Goal: Transaction & Acquisition: Book appointment/travel/reservation

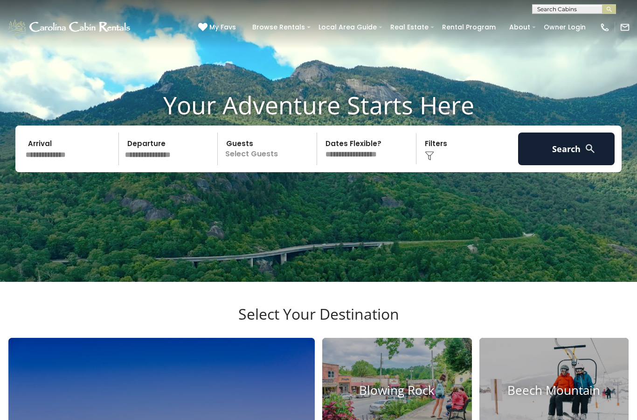
scroll to position [37, 0]
click at [69, 165] on input "text" at bounding box center [70, 148] width 97 height 33
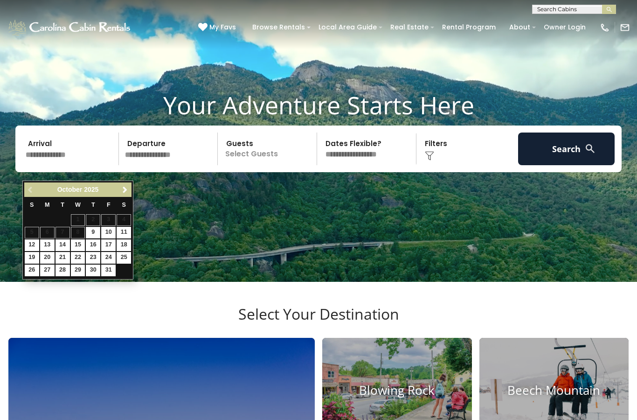
click at [125, 192] on span "Next" at bounding box center [124, 189] width 7 height 7
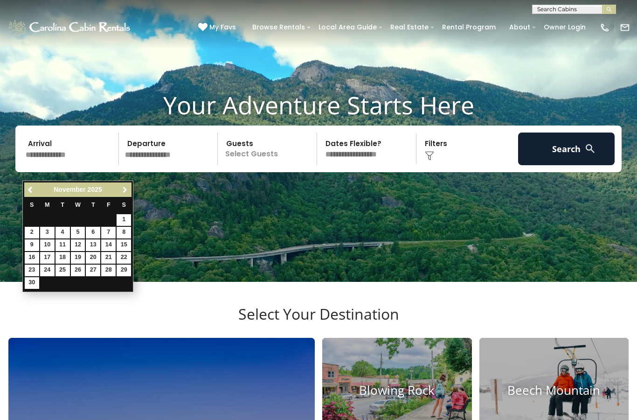
click at [128, 192] on span "Next" at bounding box center [124, 189] width 7 height 7
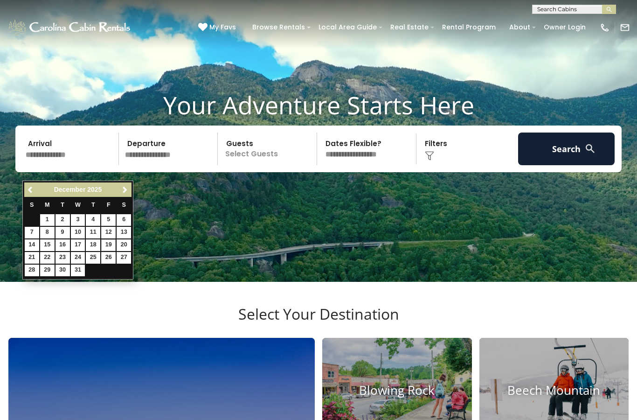
click at [110, 242] on link "19" at bounding box center [108, 245] width 14 height 12
type input "********"
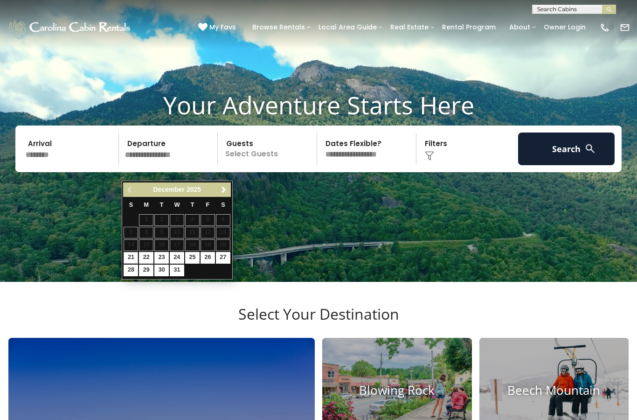
click at [134, 257] on link "21" at bounding box center [131, 258] width 14 height 12
type input "********"
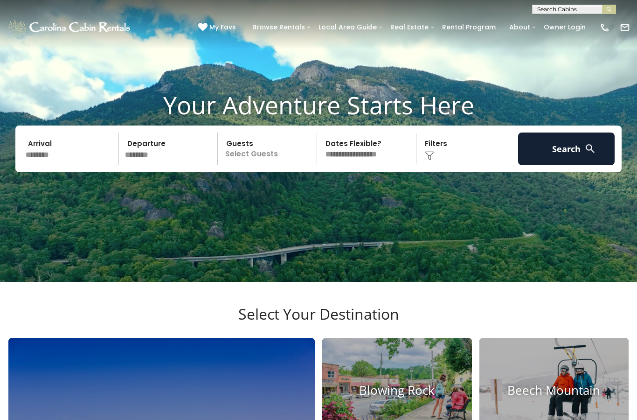
click at [273, 165] on p "Select Guests" at bounding box center [269, 148] width 96 height 33
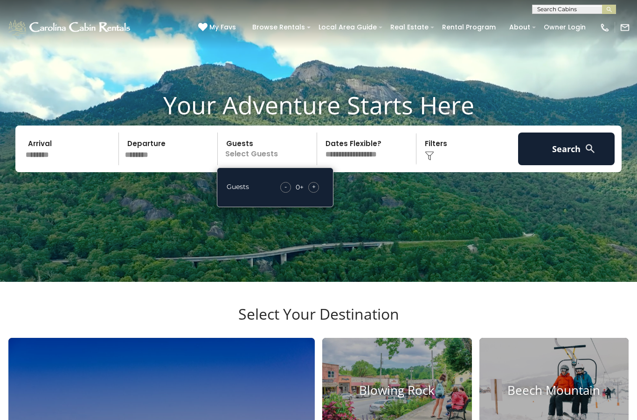
click at [315, 191] on span "+" at bounding box center [314, 186] width 4 height 9
click at [318, 193] on div "+" at bounding box center [313, 187] width 11 height 11
click at [314, 191] on span "+" at bounding box center [314, 186] width 4 height 9
click at [315, 191] on span "+" at bounding box center [314, 186] width 4 height 9
click at [318, 193] on div "+" at bounding box center [313, 187] width 11 height 11
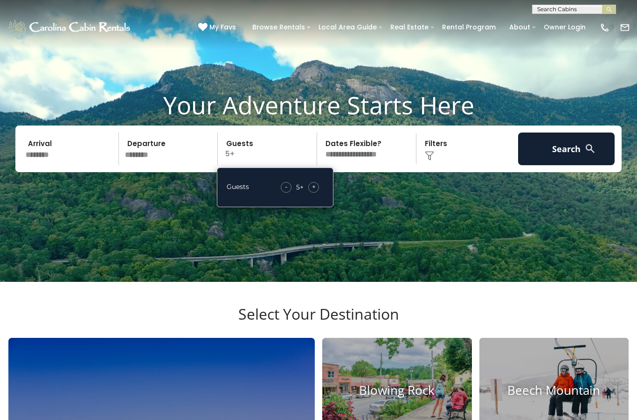
click at [315, 191] on span "+" at bounding box center [314, 186] width 4 height 9
click at [314, 191] on span "+" at bounding box center [314, 186] width 4 height 9
click at [318, 193] on div "+" at bounding box center [313, 187] width 11 height 11
click at [314, 191] on span "+" at bounding box center [314, 186] width 4 height 9
click at [549, 159] on button "Search" at bounding box center [566, 148] width 97 height 33
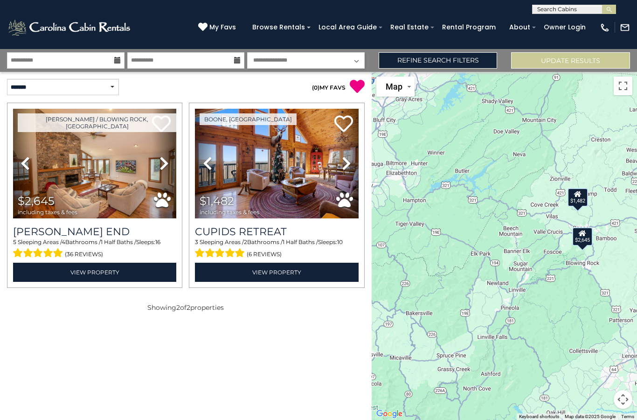
click at [284, 183] on img at bounding box center [276, 164] width 163 height 110
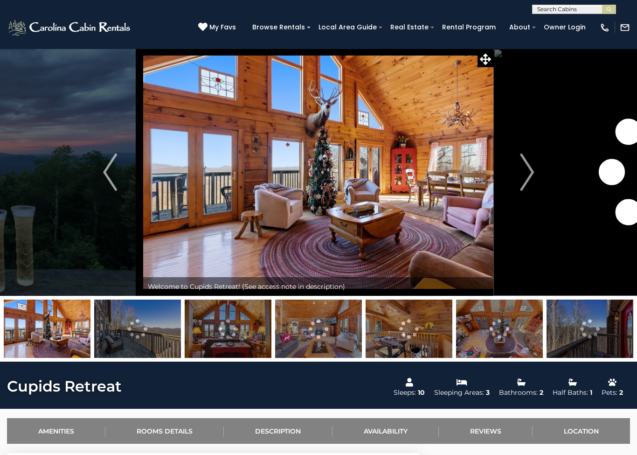
click at [526, 175] on img "Next" at bounding box center [527, 171] width 14 height 37
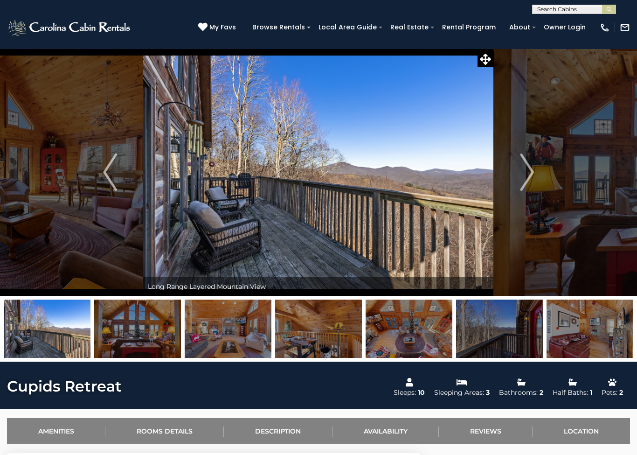
click at [523, 176] on img "Next" at bounding box center [527, 171] width 14 height 37
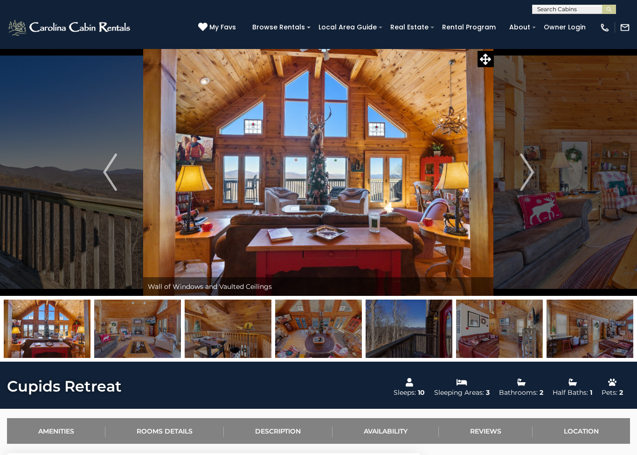
click at [525, 174] on img "Next" at bounding box center [527, 171] width 14 height 37
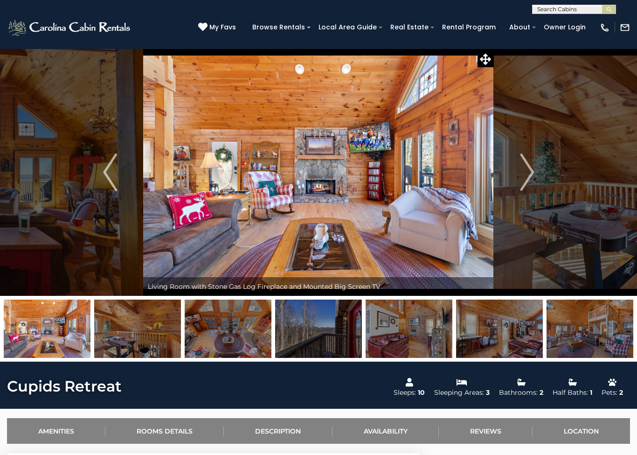
click at [525, 168] on img "Next" at bounding box center [527, 171] width 14 height 37
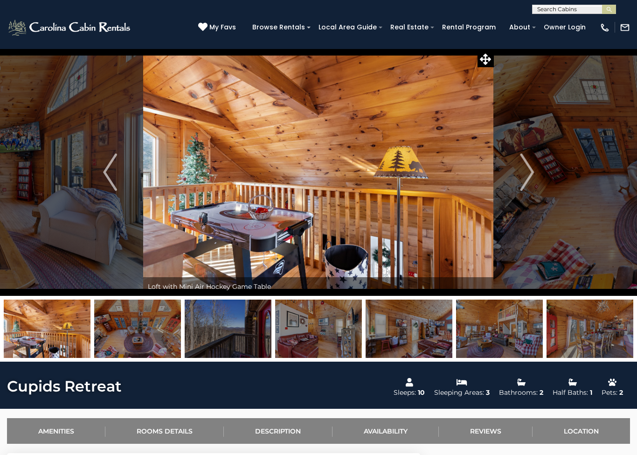
click at [524, 166] on img "Next" at bounding box center [527, 171] width 14 height 37
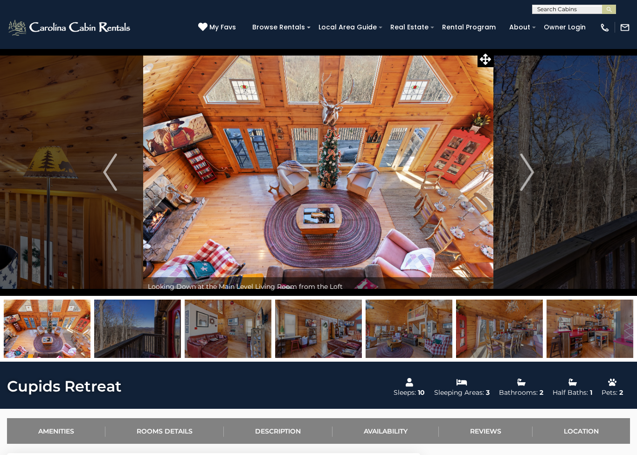
click at [118, 173] on button "Previous" at bounding box center [110, 172] width 66 height 247
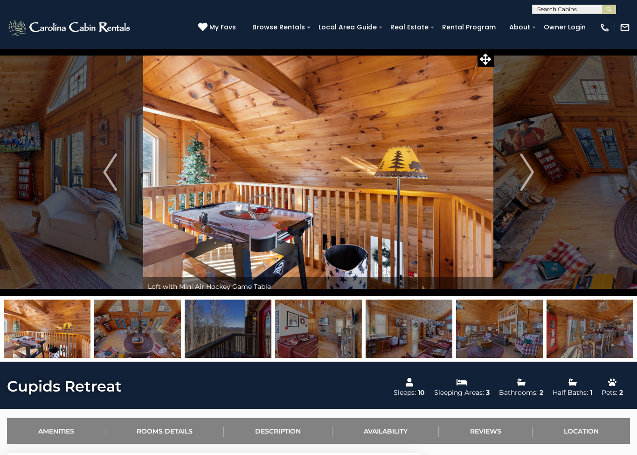
click at [527, 178] on img "Next" at bounding box center [527, 171] width 14 height 37
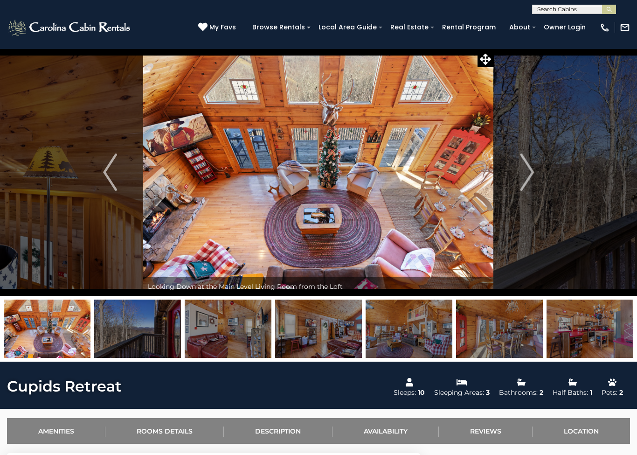
click at [521, 176] on img "Next" at bounding box center [527, 171] width 14 height 37
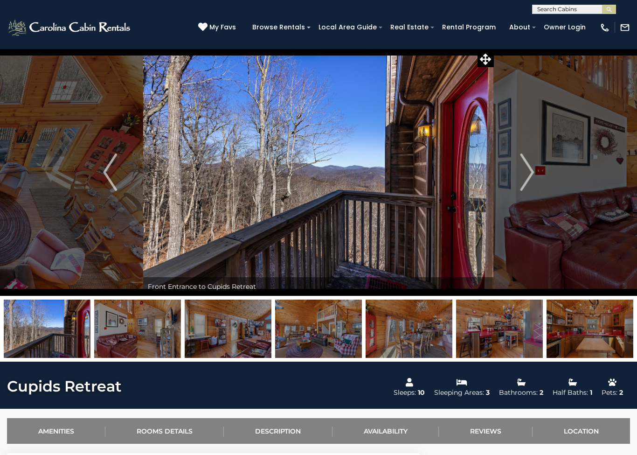
click at [520, 175] on img "Next" at bounding box center [527, 171] width 14 height 37
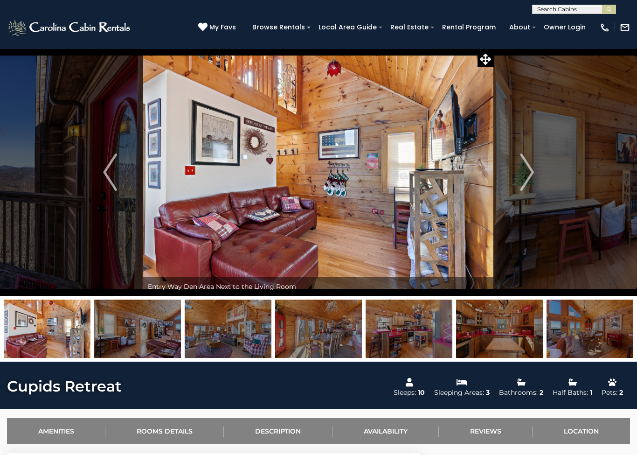
click at [520, 167] on img "Next" at bounding box center [527, 171] width 14 height 37
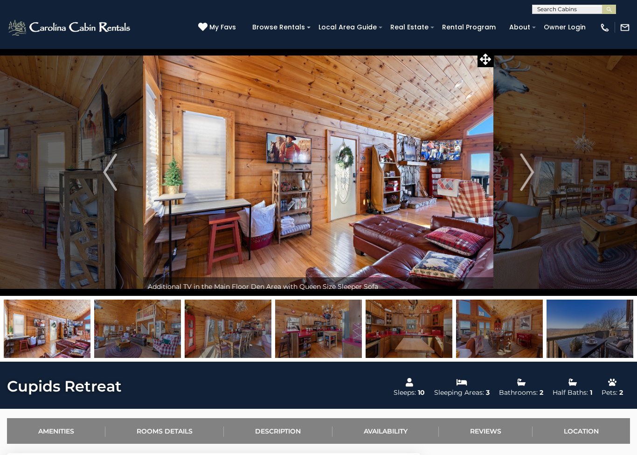
click at [525, 169] on img "Next" at bounding box center [527, 171] width 14 height 37
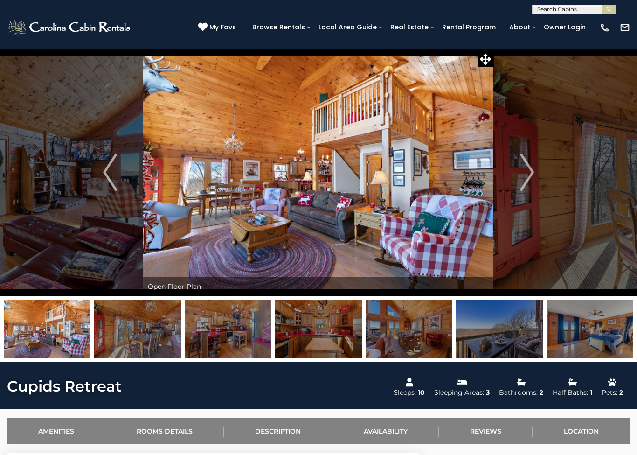
click at [518, 172] on button "Next" at bounding box center [527, 172] width 66 height 247
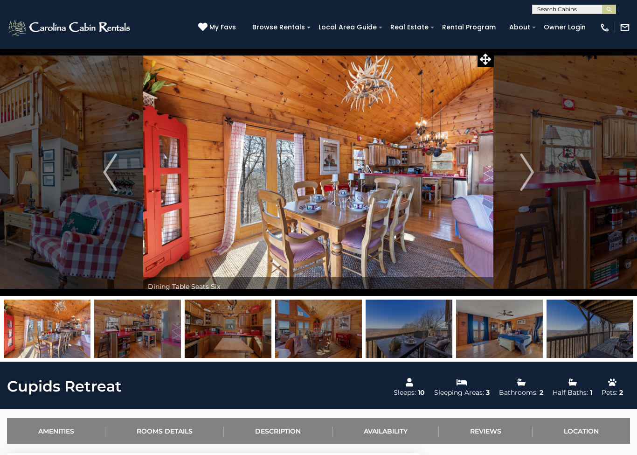
click at [524, 173] on img "Next" at bounding box center [527, 171] width 14 height 37
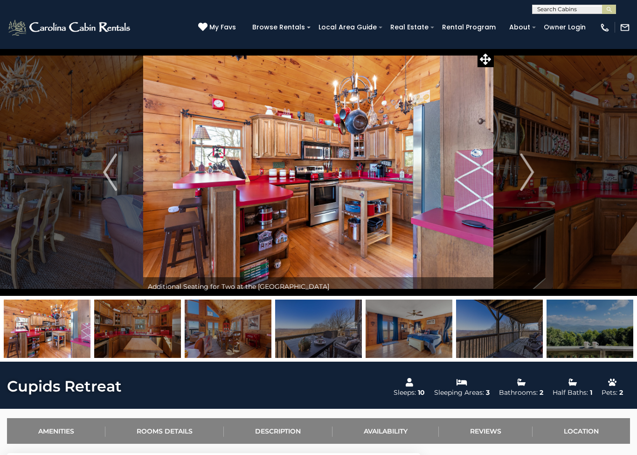
click at [508, 172] on button "Next" at bounding box center [527, 172] width 66 height 247
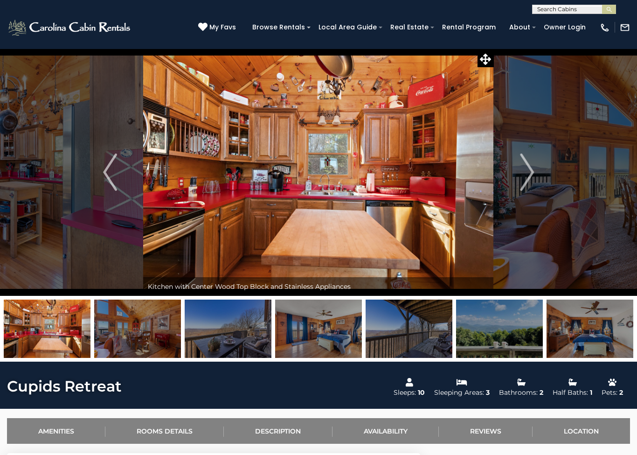
click at [514, 168] on button "Next" at bounding box center [527, 172] width 66 height 247
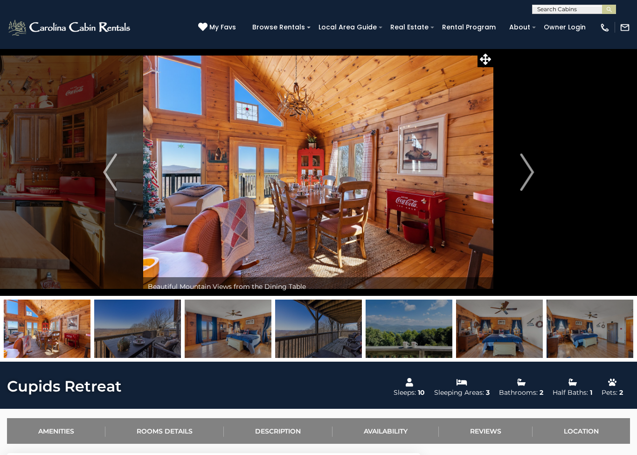
click at [516, 166] on button "Next" at bounding box center [527, 172] width 66 height 247
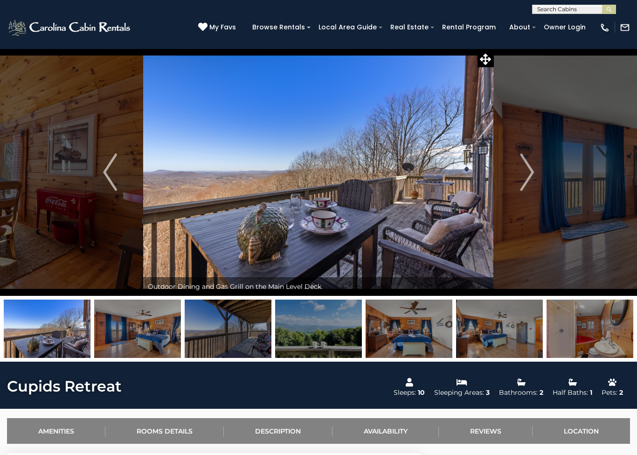
click at [526, 174] on img "Next" at bounding box center [527, 171] width 14 height 37
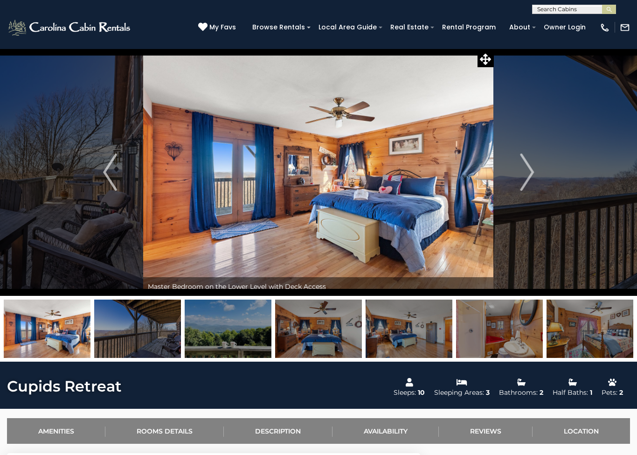
click at [516, 169] on button "Next" at bounding box center [527, 172] width 66 height 247
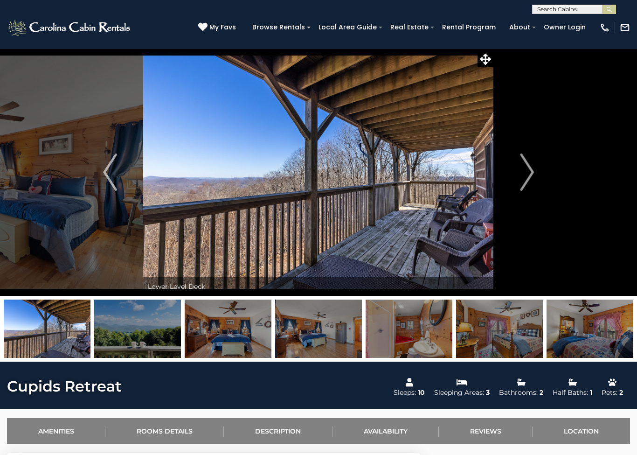
click at [515, 171] on button "Next" at bounding box center [527, 172] width 66 height 247
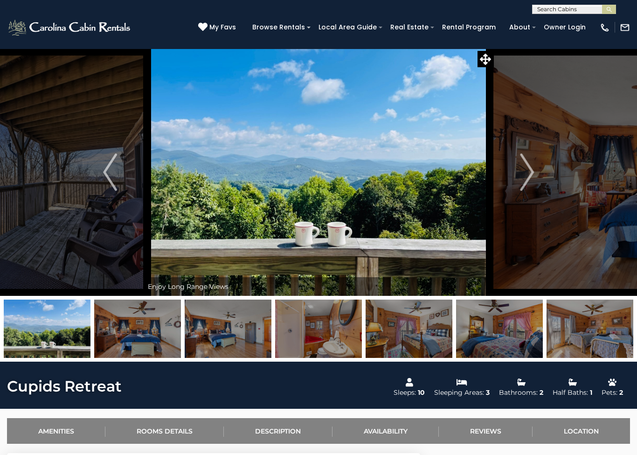
click at [521, 164] on img "Next" at bounding box center [527, 171] width 14 height 37
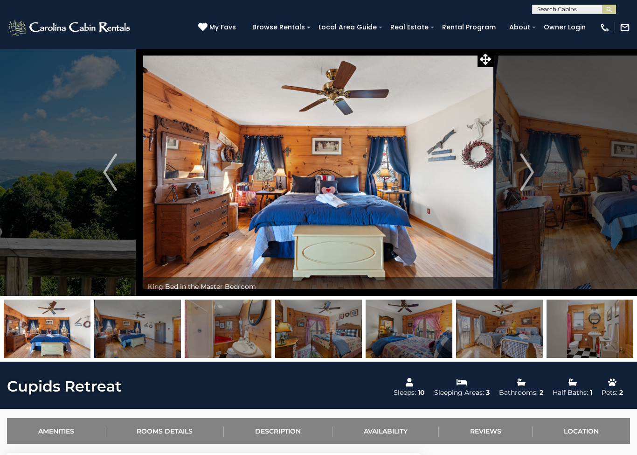
click at [513, 166] on button "Next" at bounding box center [527, 172] width 66 height 247
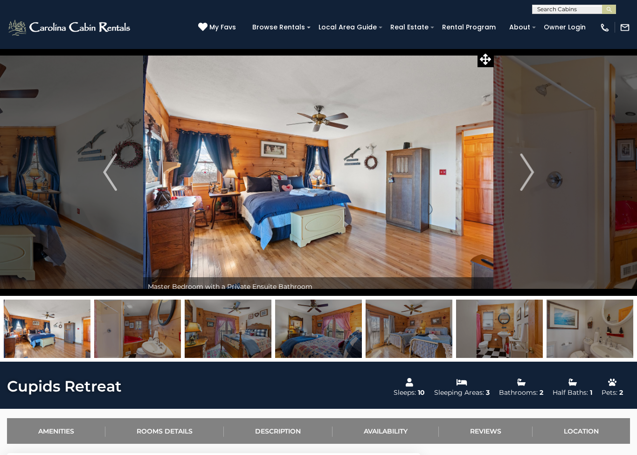
click at [517, 164] on button "Next" at bounding box center [527, 172] width 66 height 247
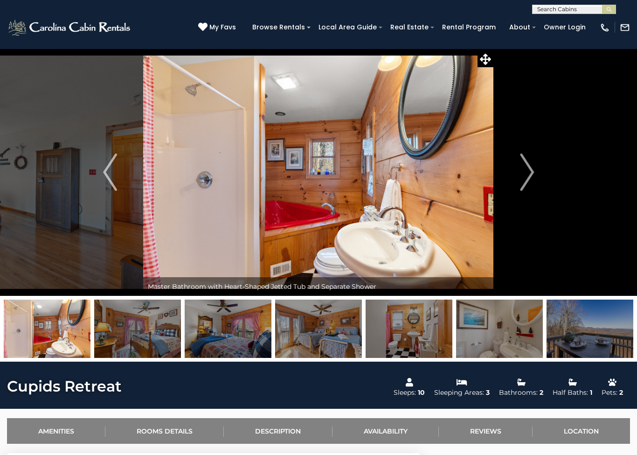
click at [516, 165] on button "Next" at bounding box center [527, 172] width 66 height 247
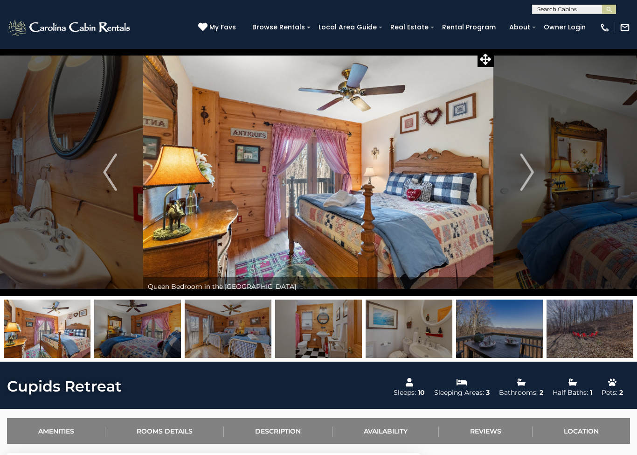
click at [522, 167] on img "Next" at bounding box center [527, 171] width 14 height 37
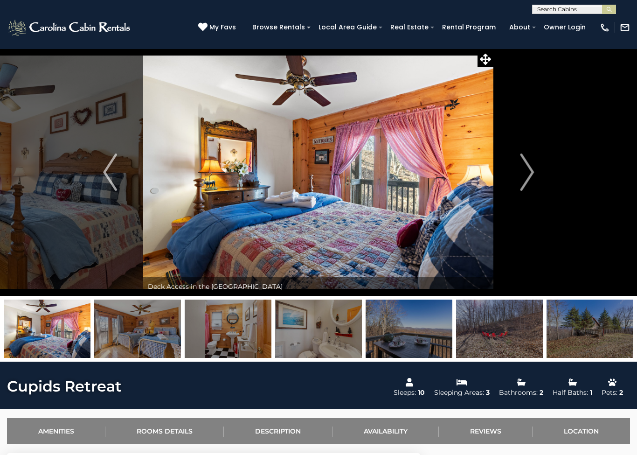
click at [506, 168] on button "Next" at bounding box center [527, 172] width 66 height 247
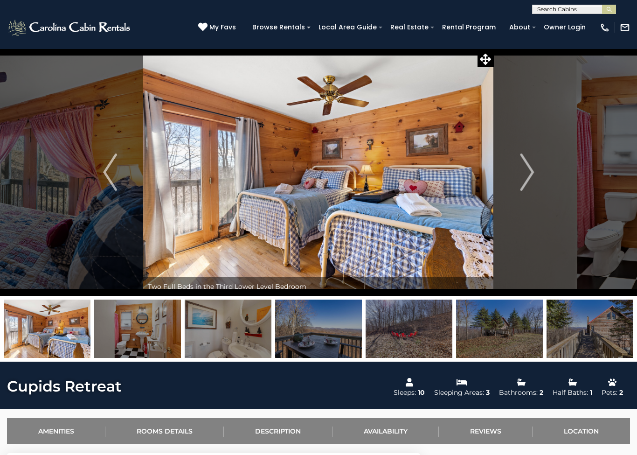
click at [511, 166] on button "Next" at bounding box center [527, 172] width 66 height 247
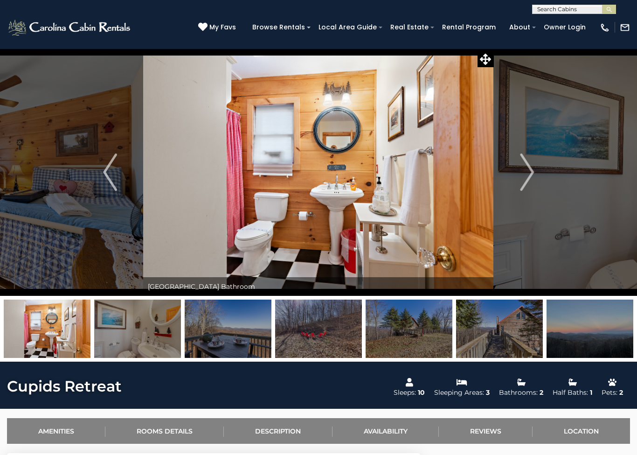
click at [518, 173] on button "Next" at bounding box center [527, 172] width 66 height 247
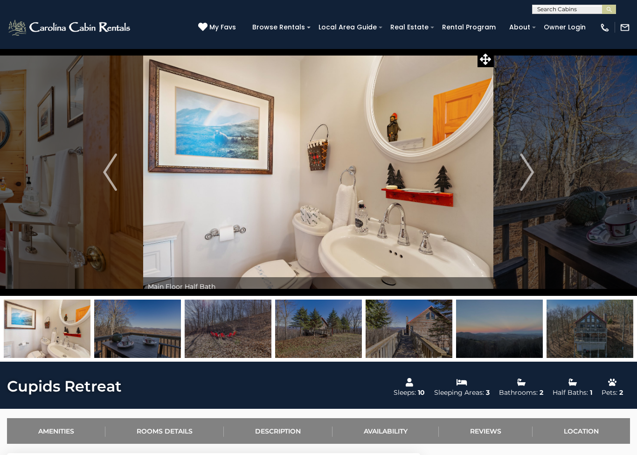
click at [511, 175] on button "Next" at bounding box center [527, 172] width 66 height 247
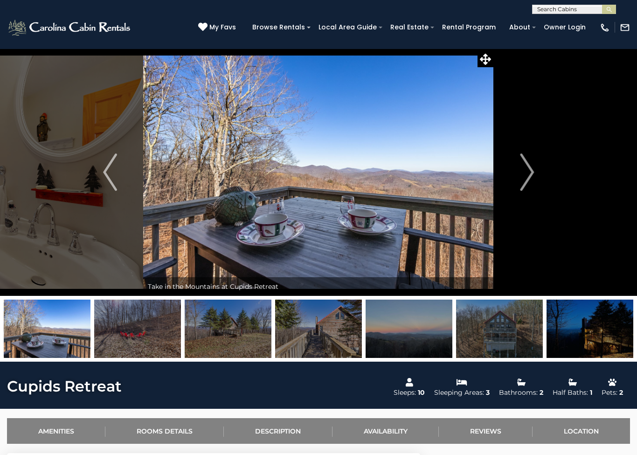
click at [516, 170] on button "Next" at bounding box center [527, 172] width 66 height 247
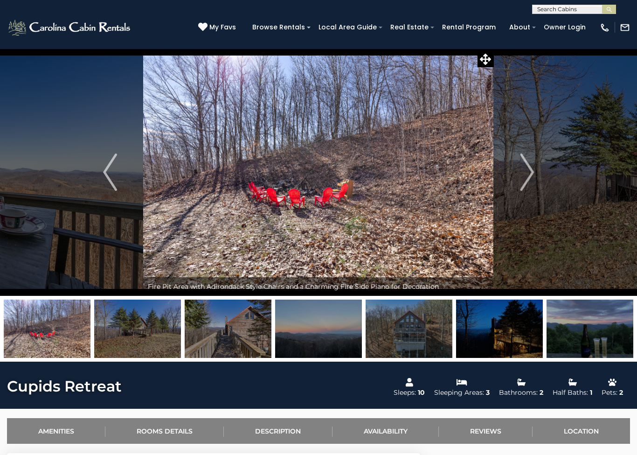
click at [521, 170] on img "Next" at bounding box center [527, 171] width 14 height 37
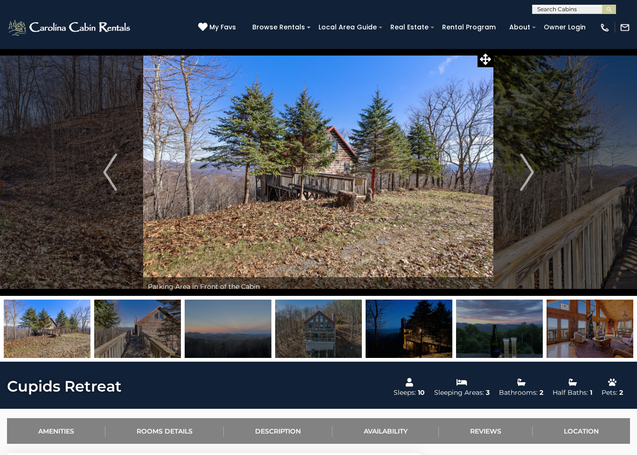
click at [521, 174] on img "Next" at bounding box center [527, 171] width 14 height 37
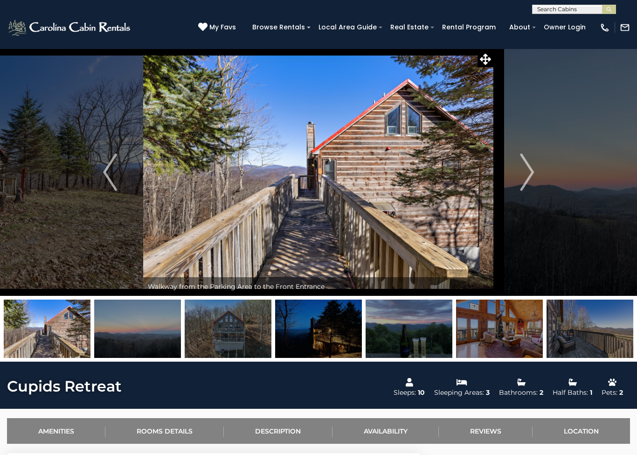
click at [519, 170] on button "Next" at bounding box center [527, 172] width 66 height 247
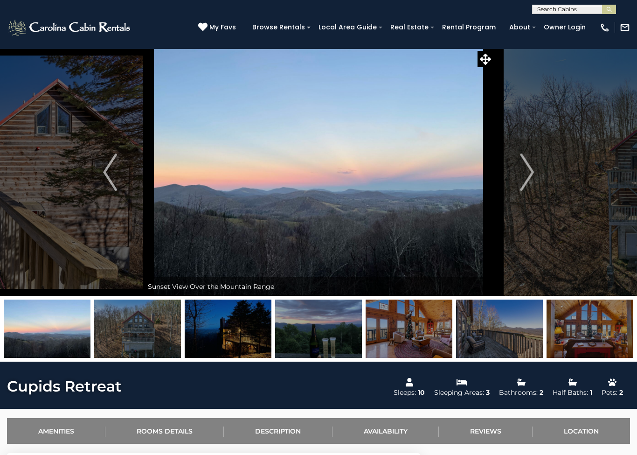
click at [511, 168] on button "Next" at bounding box center [527, 172] width 66 height 247
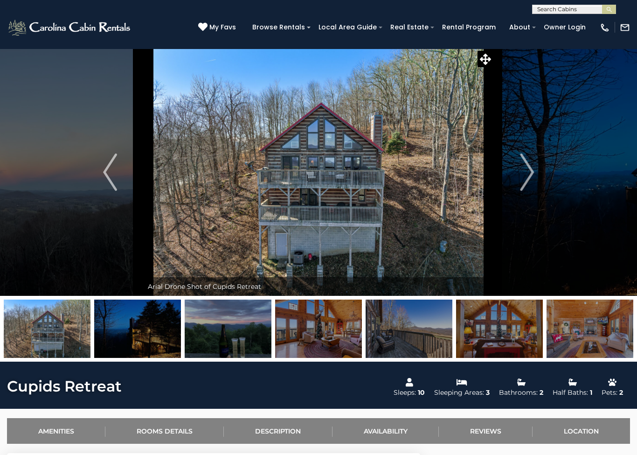
click at [523, 173] on img "Next" at bounding box center [527, 171] width 14 height 37
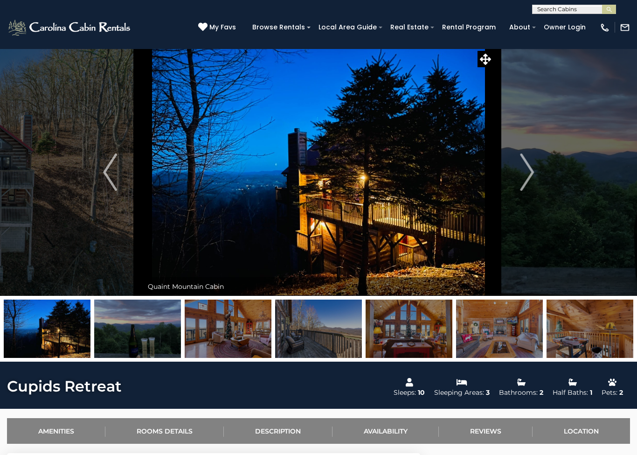
click at [111, 177] on img "Previous" at bounding box center [110, 171] width 14 height 37
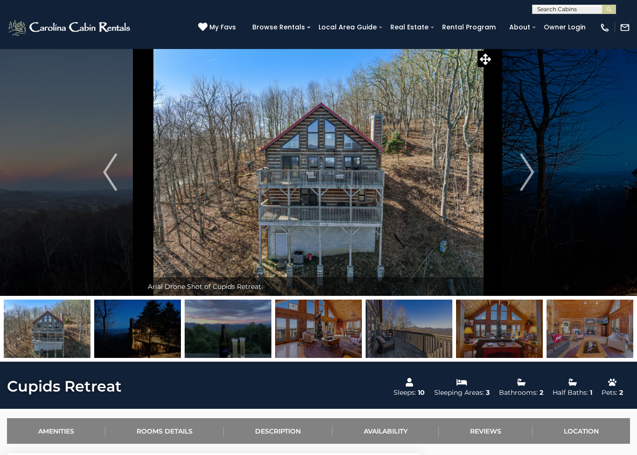
click at [527, 179] on img "Next" at bounding box center [527, 171] width 14 height 37
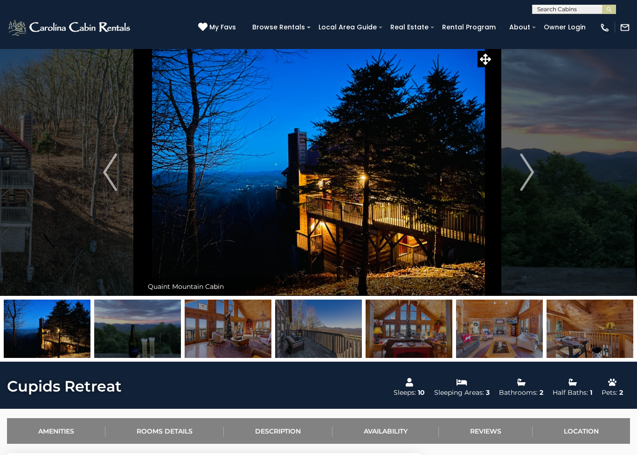
click at [515, 182] on button "Next" at bounding box center [527, 172] width 66 height 247
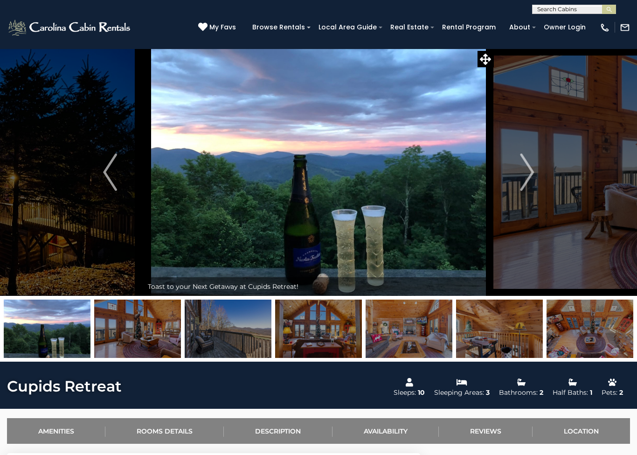
click at [519, 180] on button "Next" at bounding box center [527, 172] width 66 height 247
